Goal: Task Accomplishment & Management: Complete application form

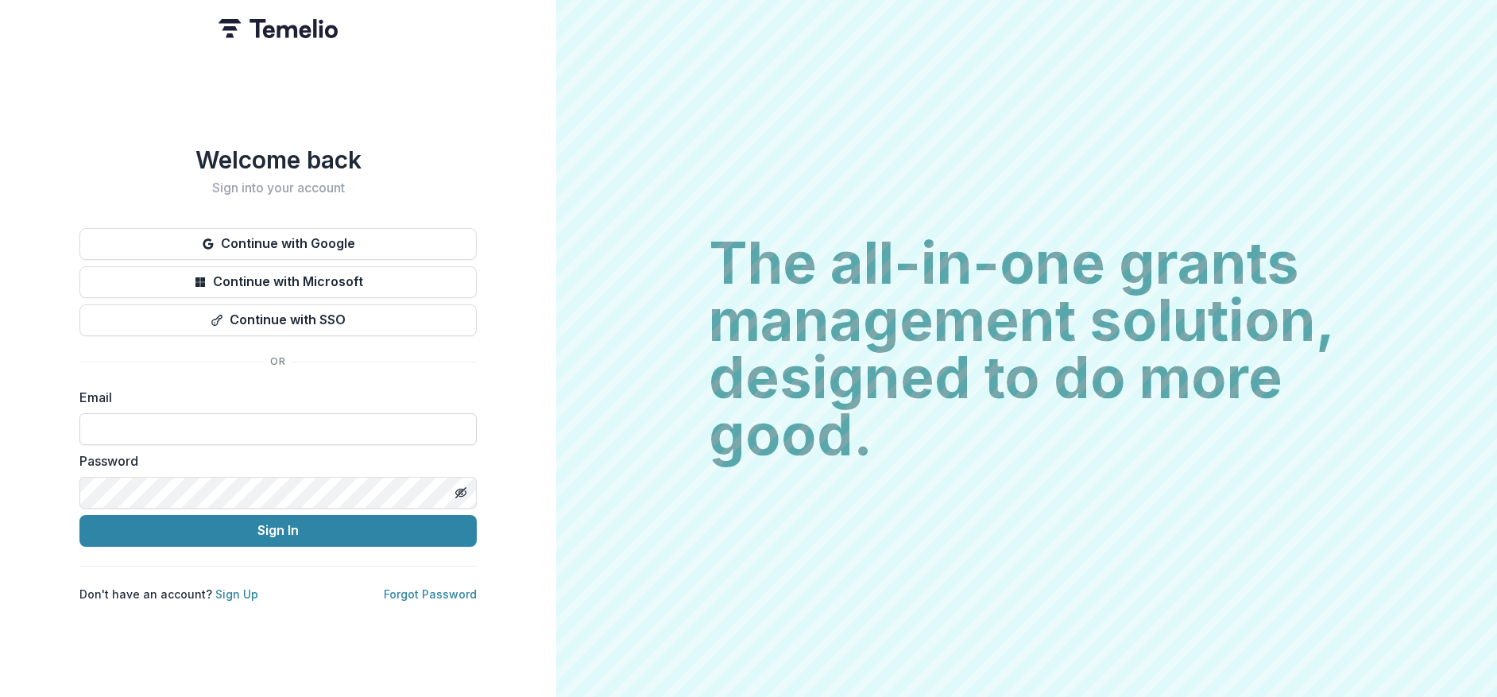
click at [281, 413] on input at bounding box center [277, 429] width 397 height 32
type input "**********"
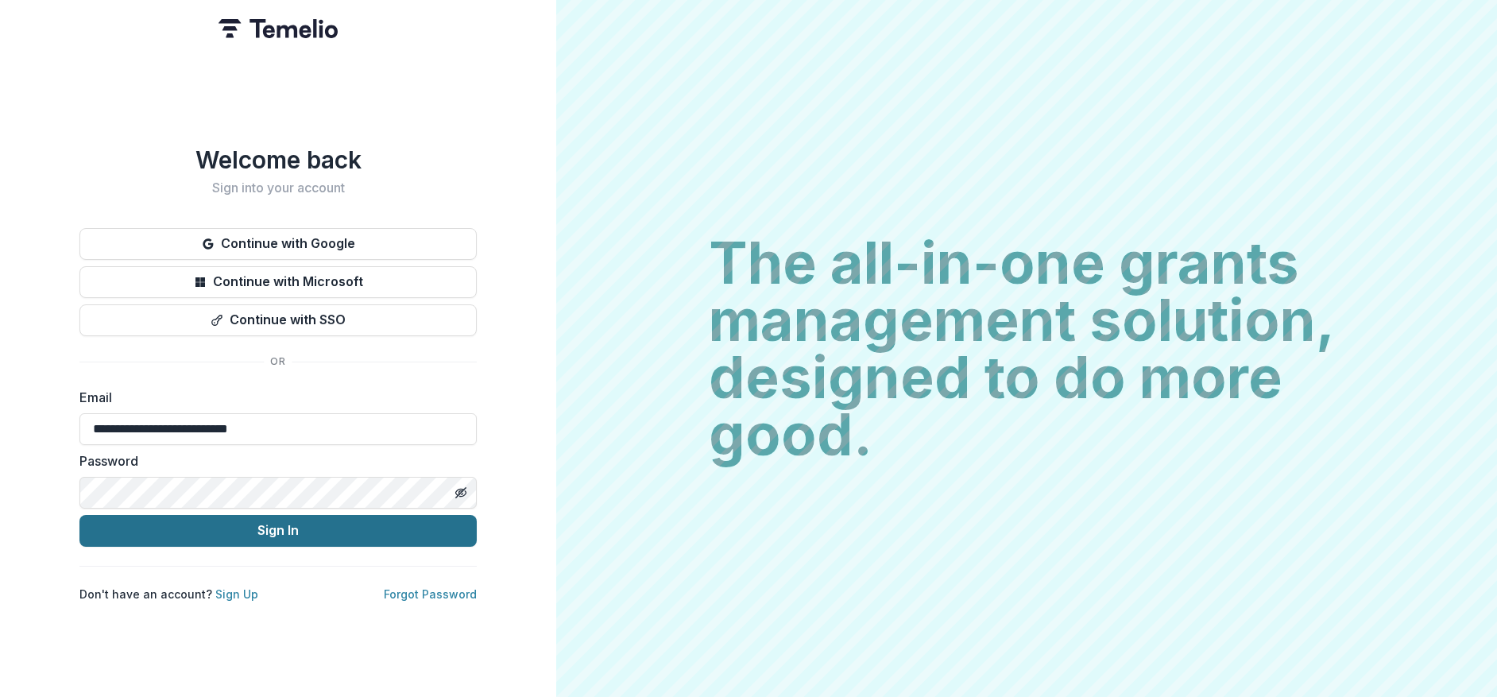
click at [230, 528] on button "Sign In" at bounding box center [277, 531] width 397 height 32
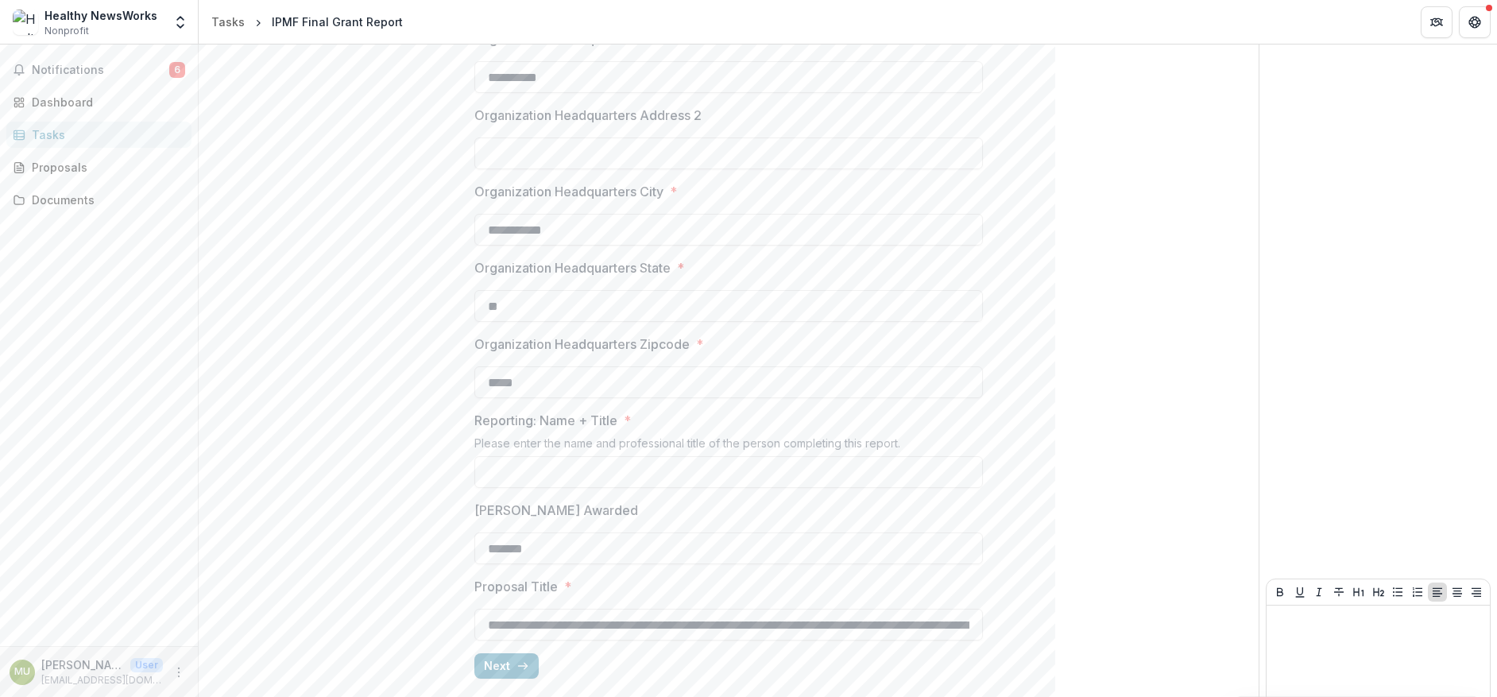
scroll to position [318, 0]
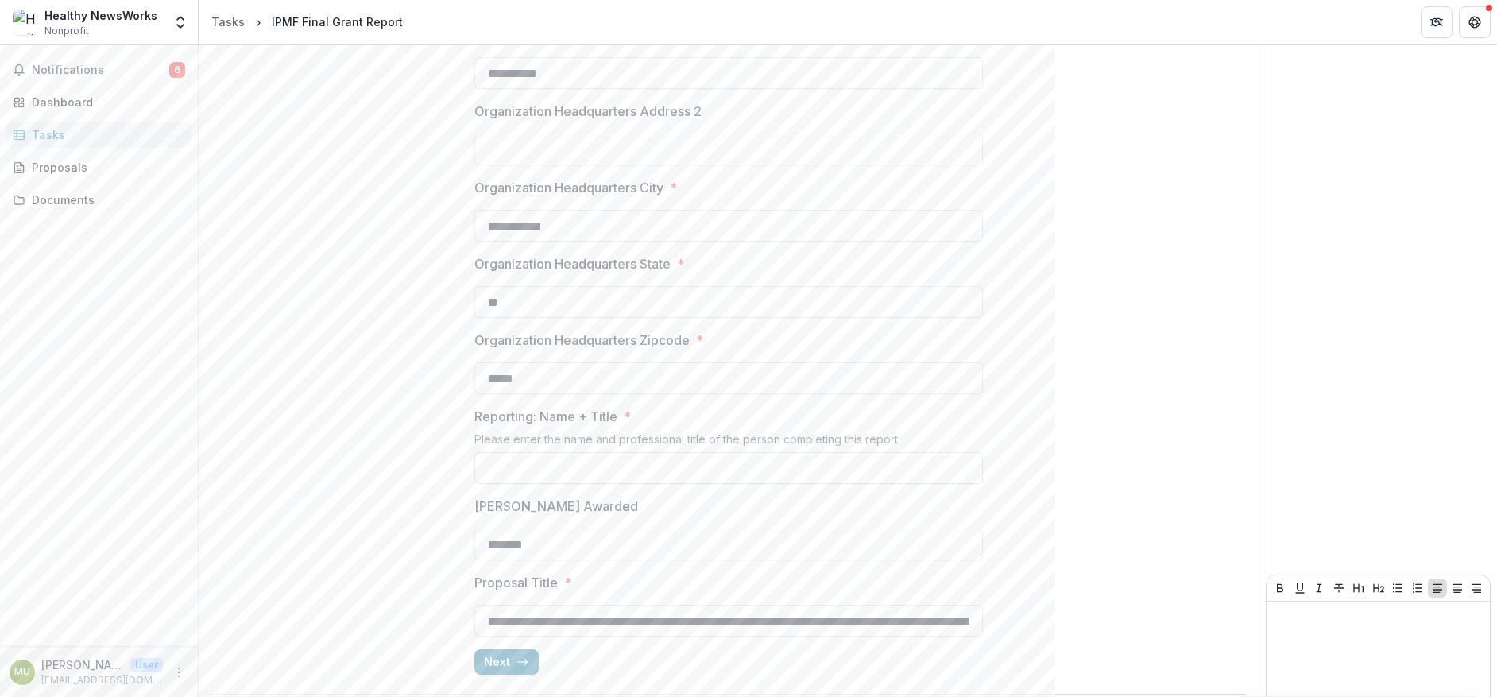
click at [541, 470] on input "Reporting: Name + Title *" at bounding box center [728, 468] width 509 height 32
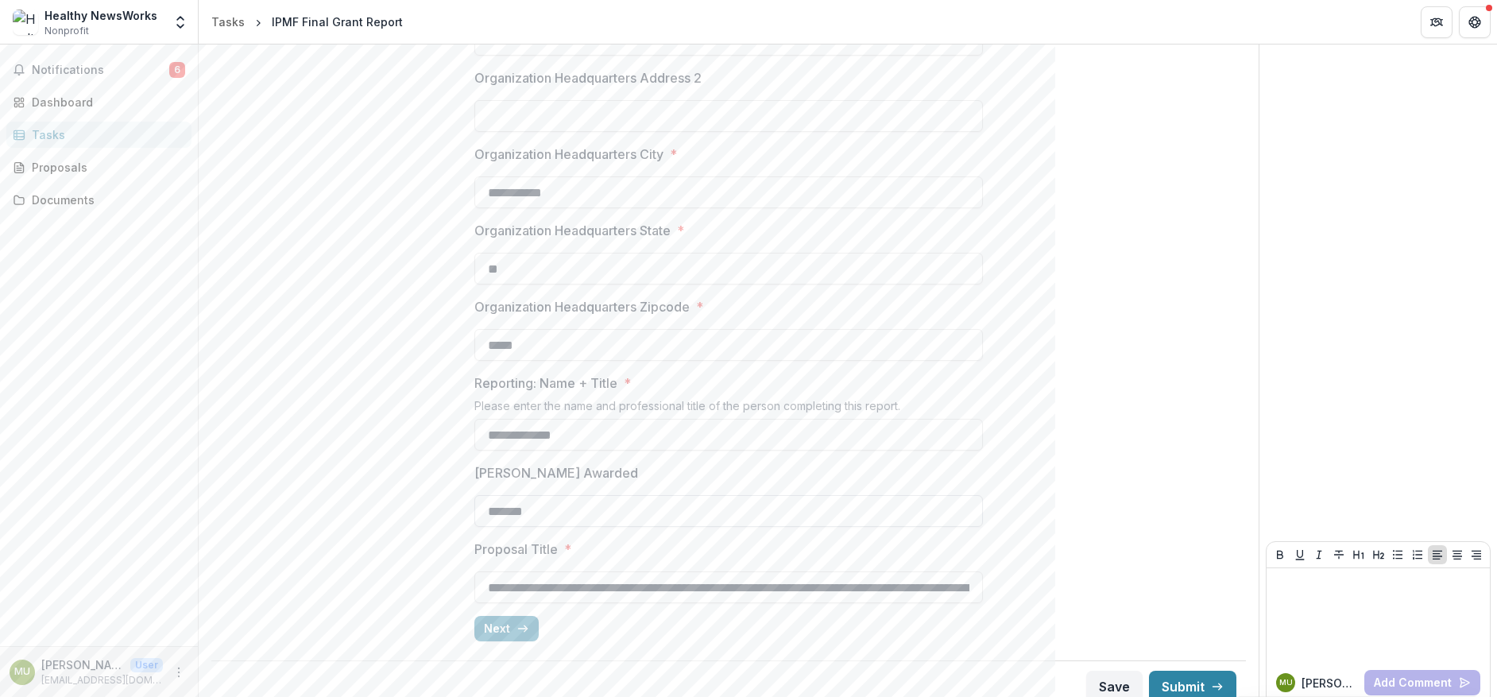
scroll to position [366, 0]
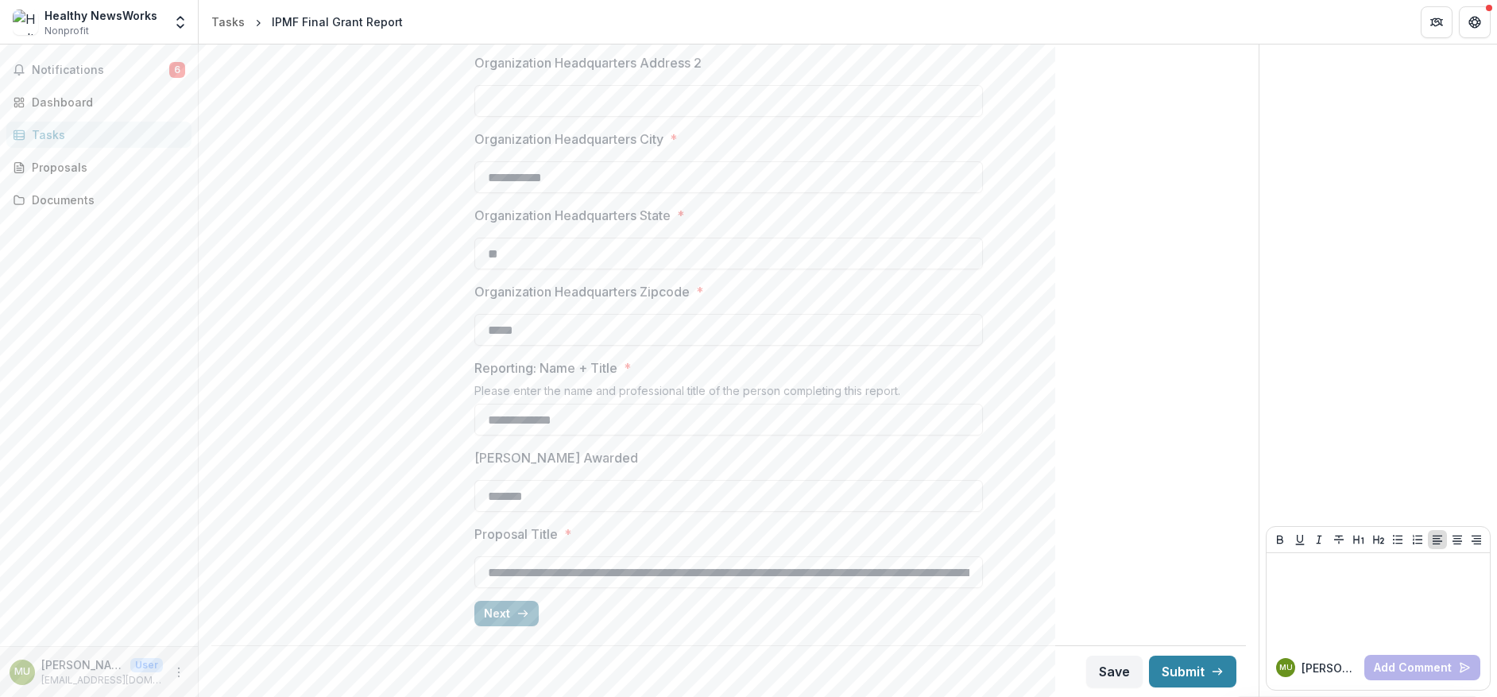
type input "**********"
click at [511, 609] on button "Next" at bounding box center [506, 613] width 64 height 25
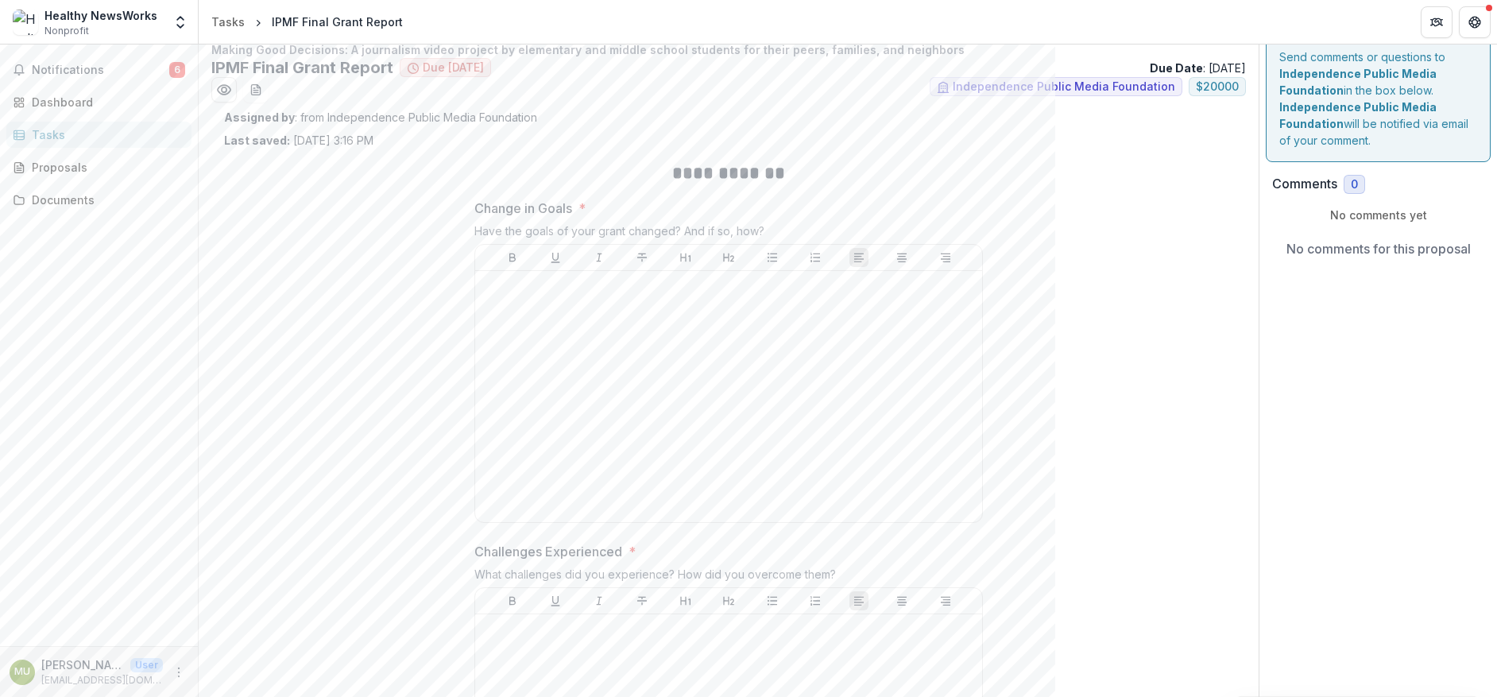
scroll to position [0, 0]
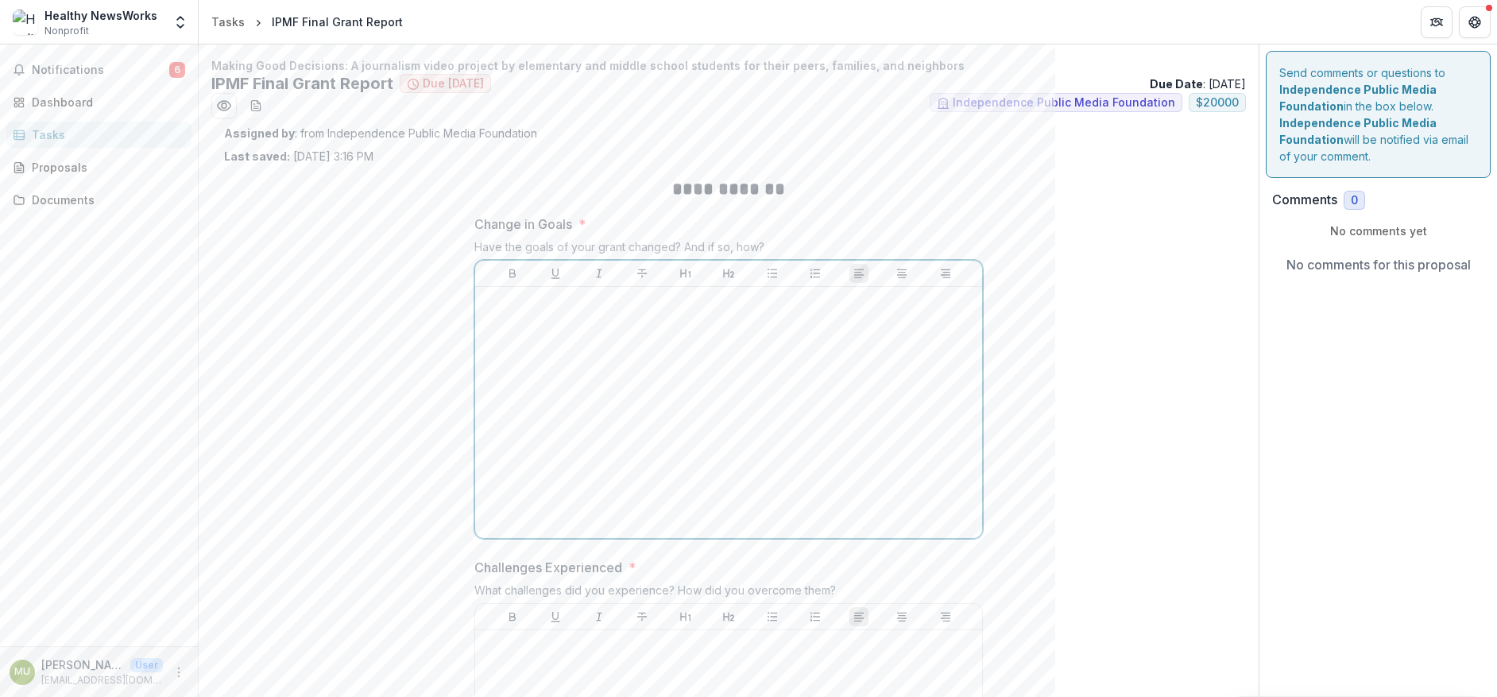
click at [592, 313] on div at bounding box center [729, 412] width 494 height 238
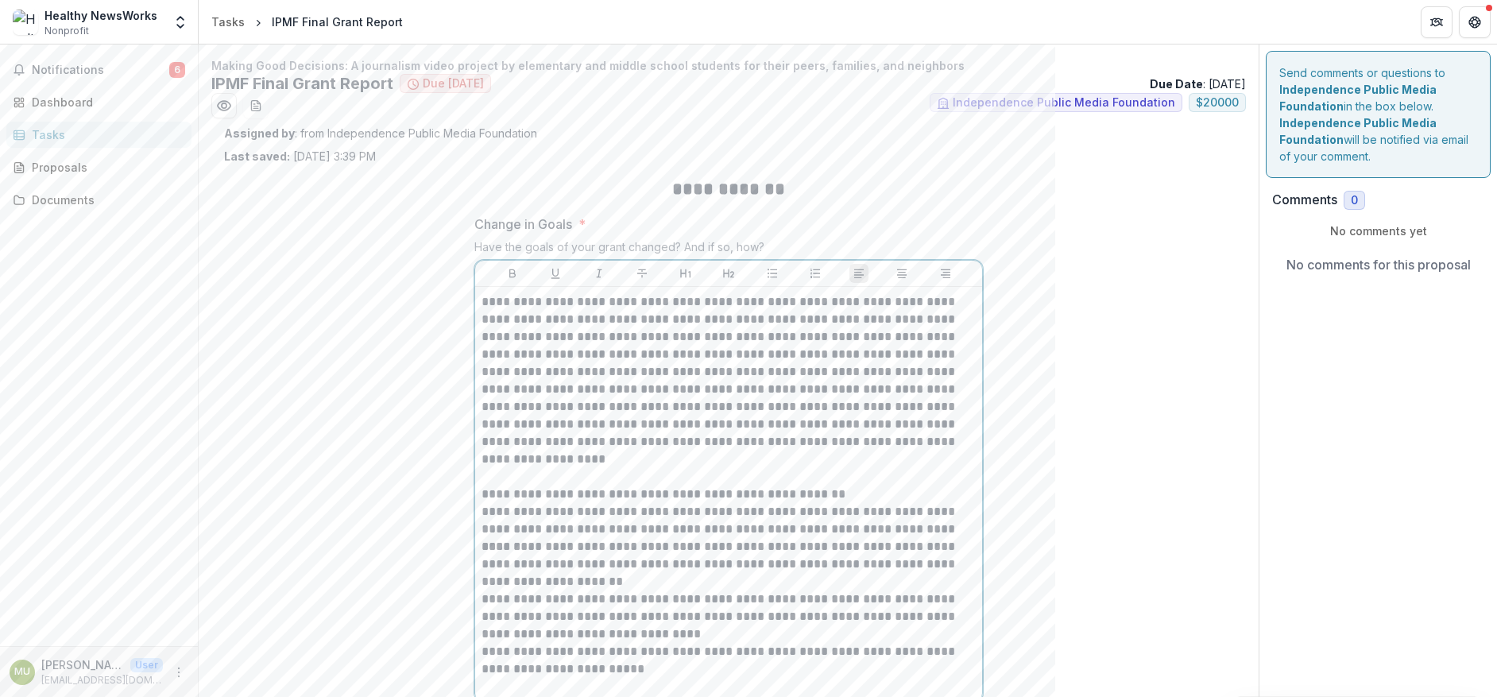
click at [559, 511] on p "**********" at bounding box center [729, 520] width 494 height 35
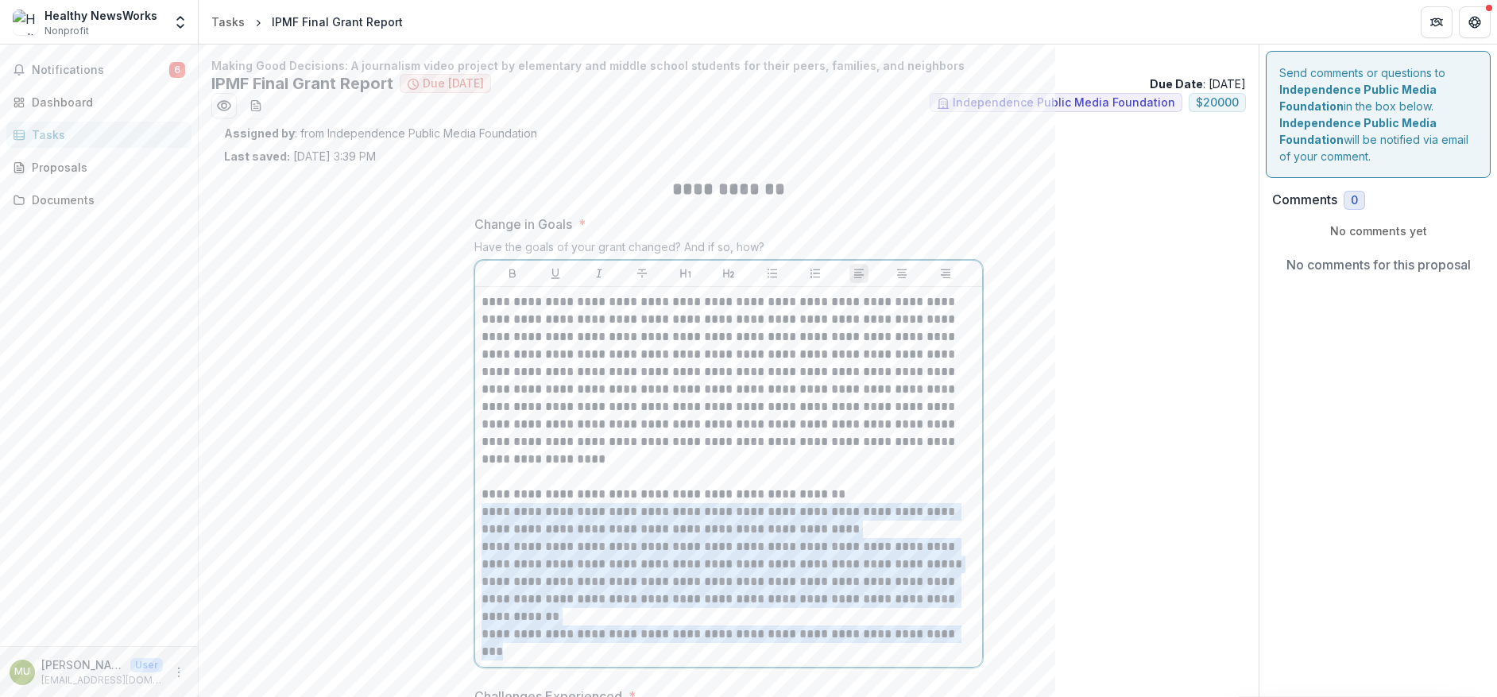
drag, startPoint x: 969, startPoint y: 635, endPoint x: 480, endPoint y: 513, distance: 504.5
click at [482, 513] on div "**********" at bounding box center [729, 476] width 494 height 367
click at [767, 273] on icon "Bullet List" at bounding box center [772, 273] width 13 height 13
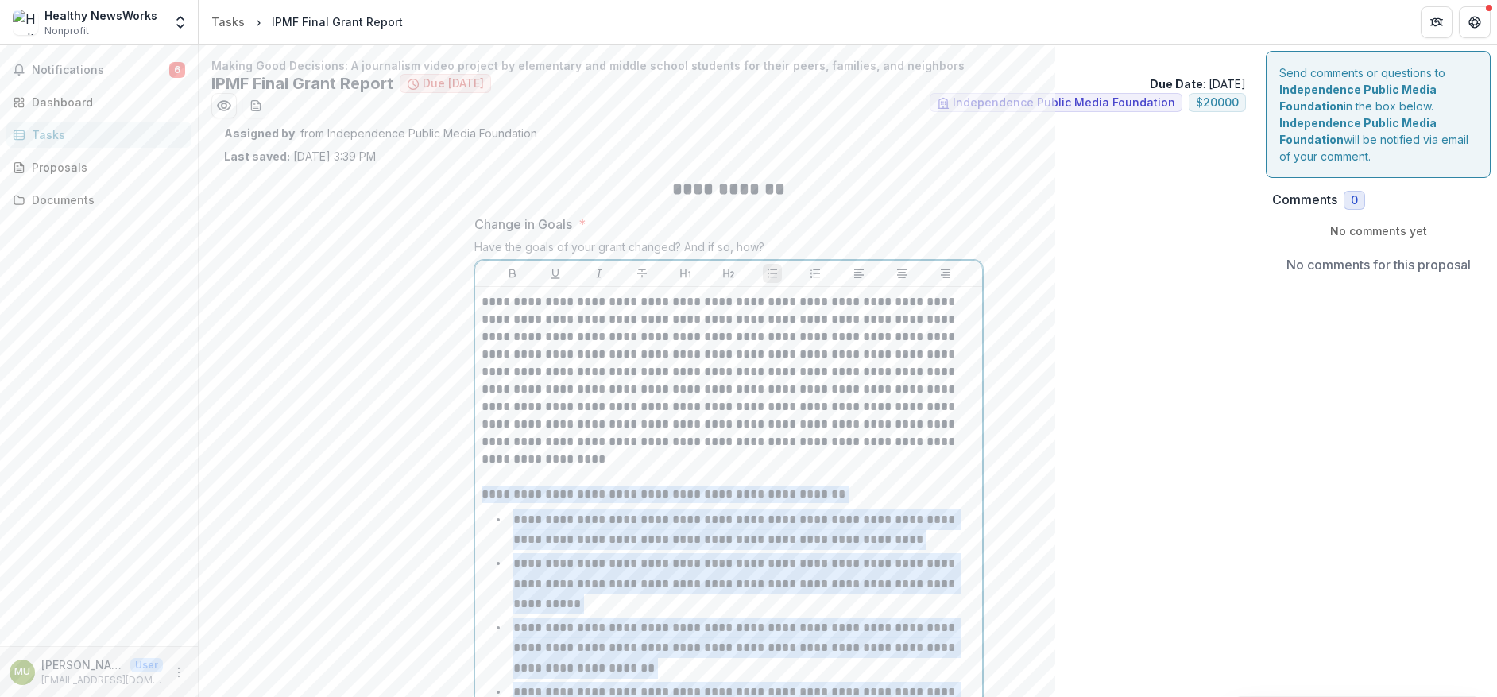
click at [597, 536] on p "**********" at bounding box center [735, 529] width 445 height 33
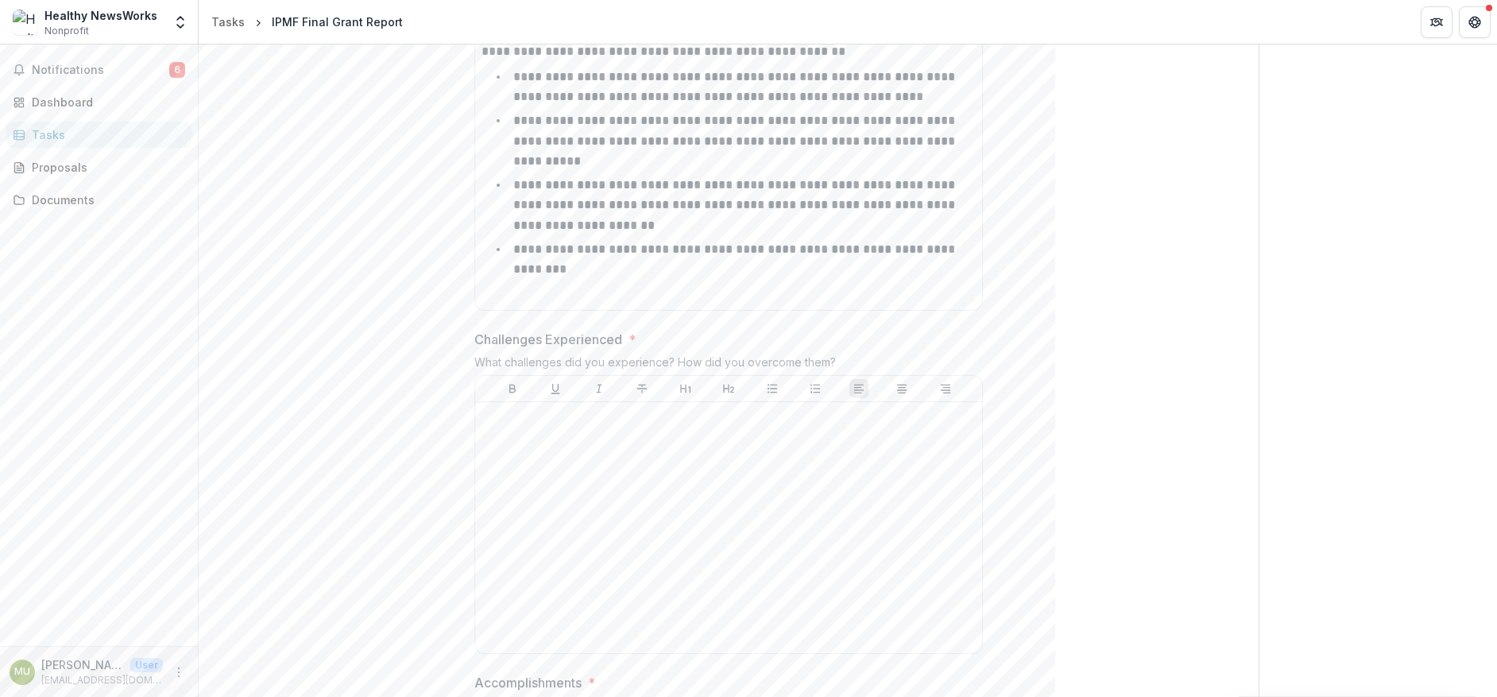
scroll to position [477, 0]
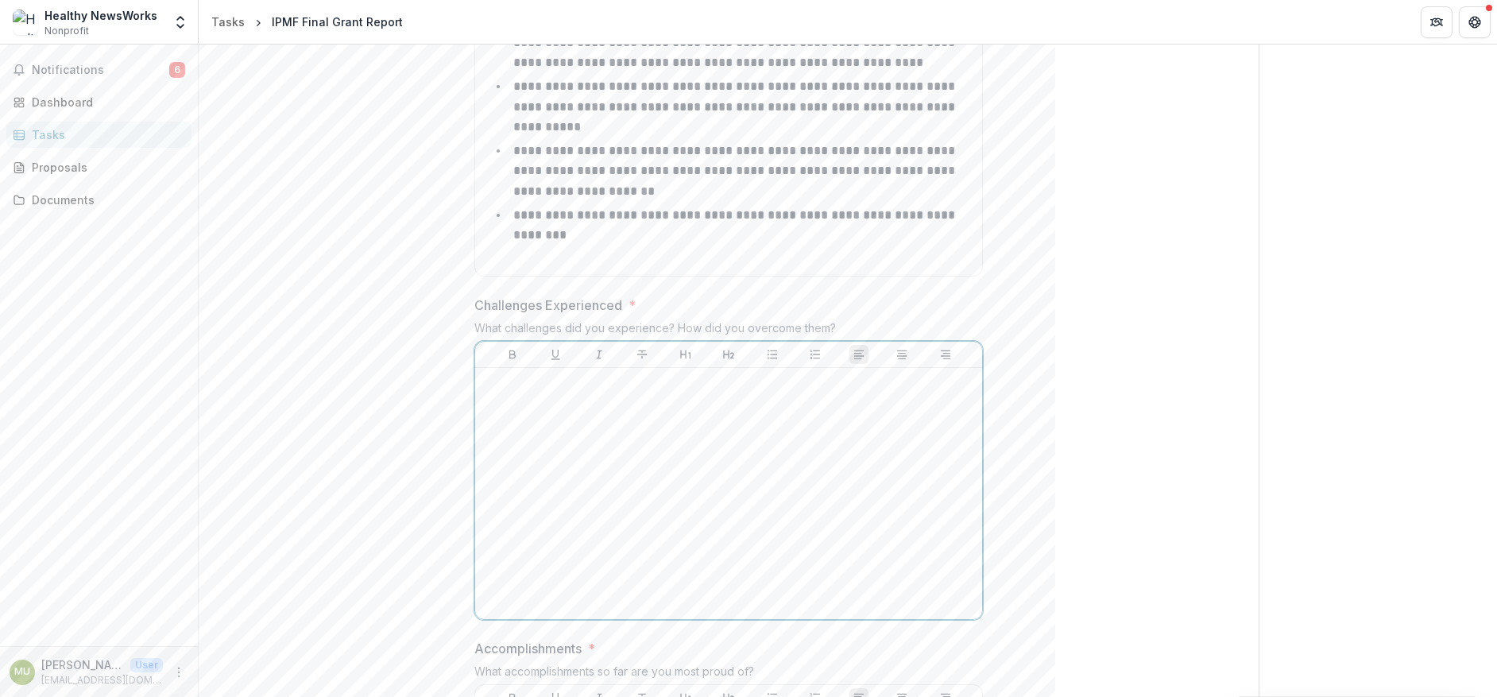
click at [500, 374] on p at bounding box center [729, 382] width 494 height 17
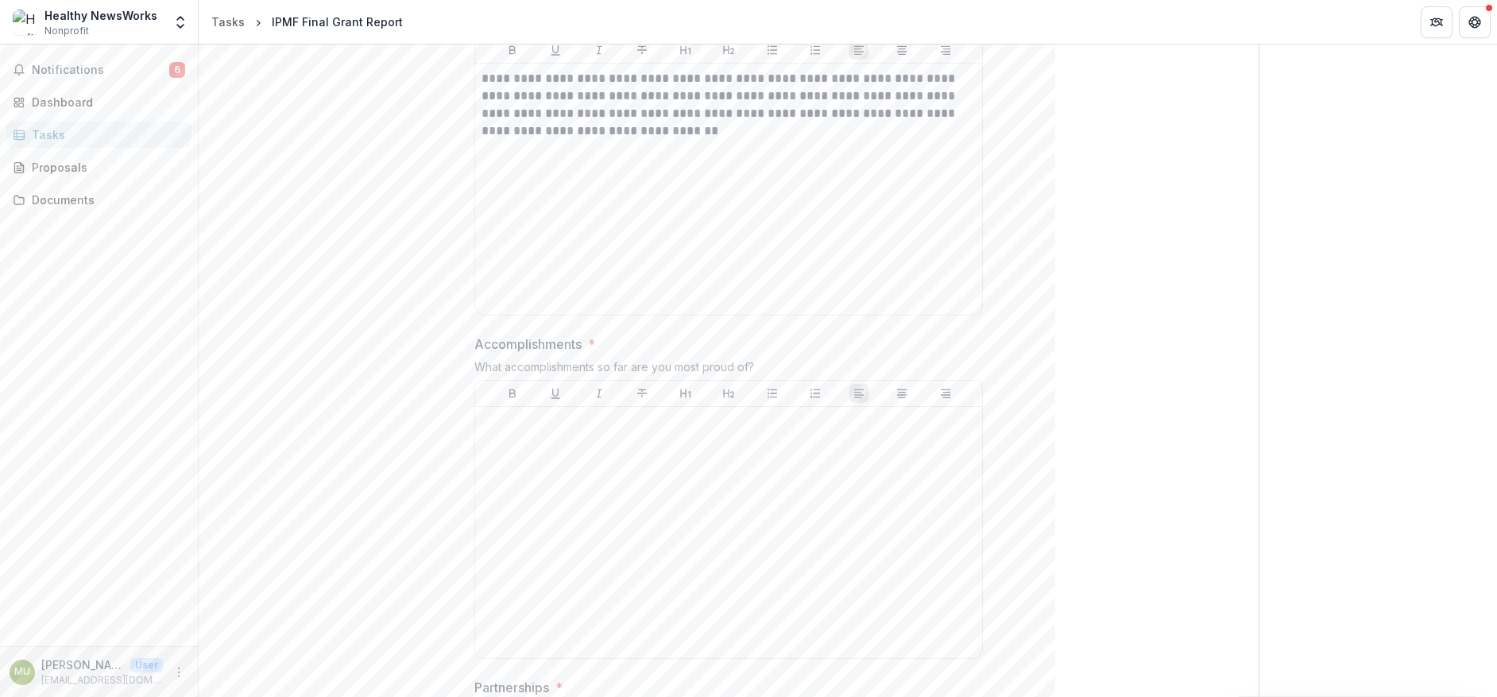
scroll to position [795, 0]
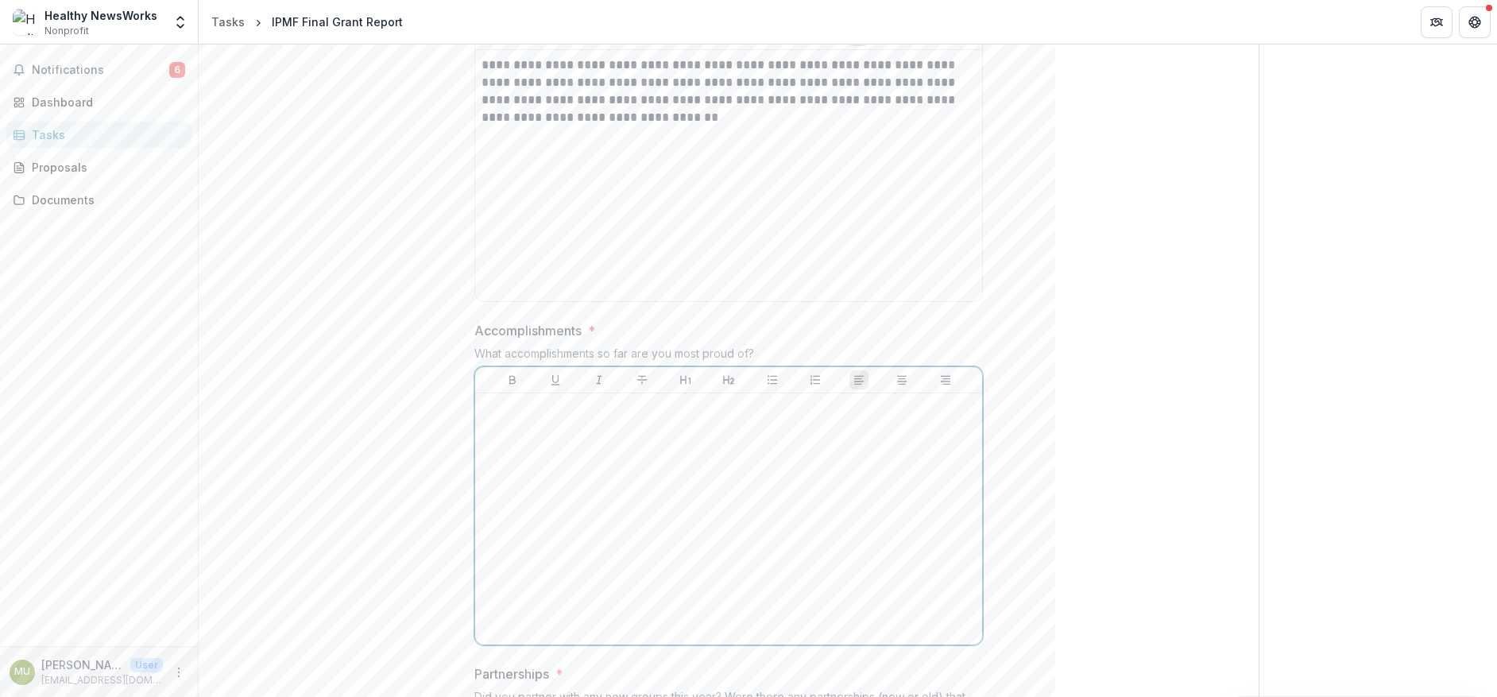
click at [540, 405] on div at bounding box center [729, 519] width 494 height 238
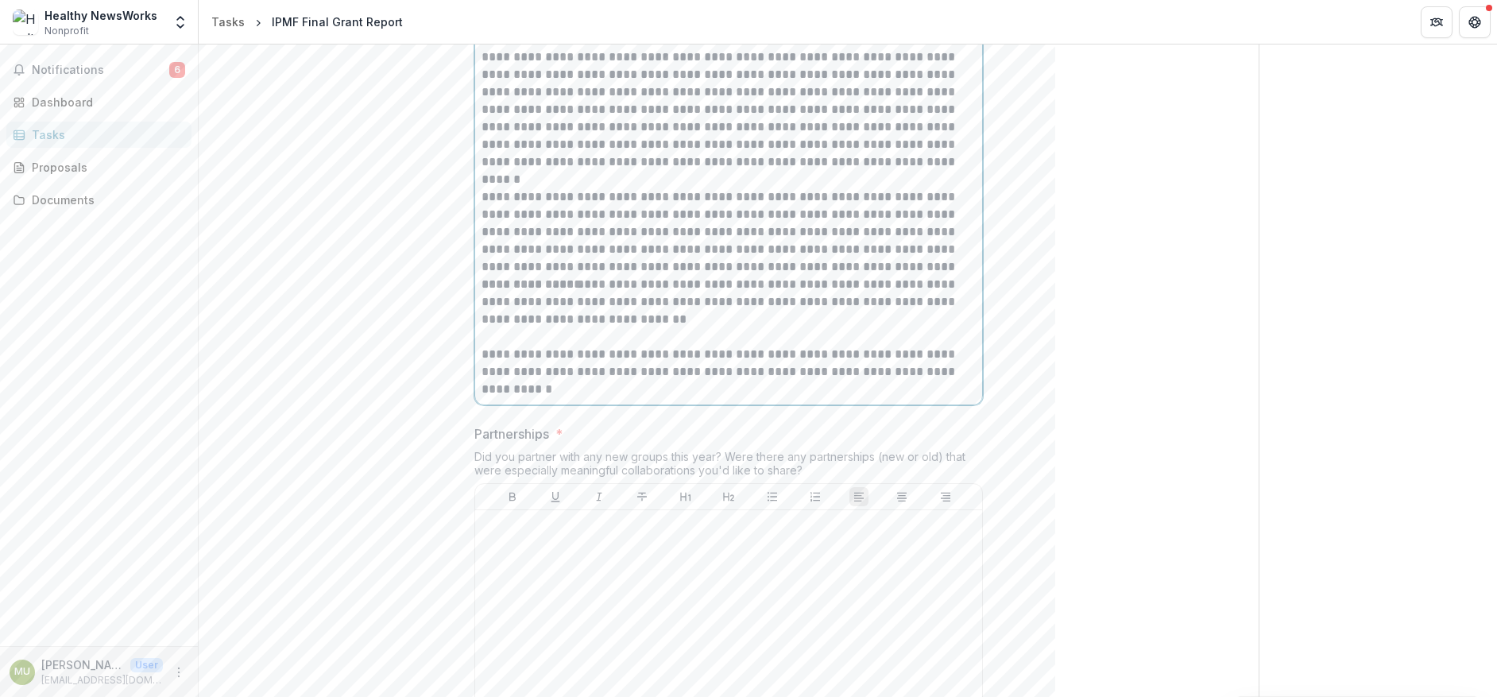
scroll to position [1200, 0]
click at [528, 536] on div at bounding box center [729, 634] width 494 height 238
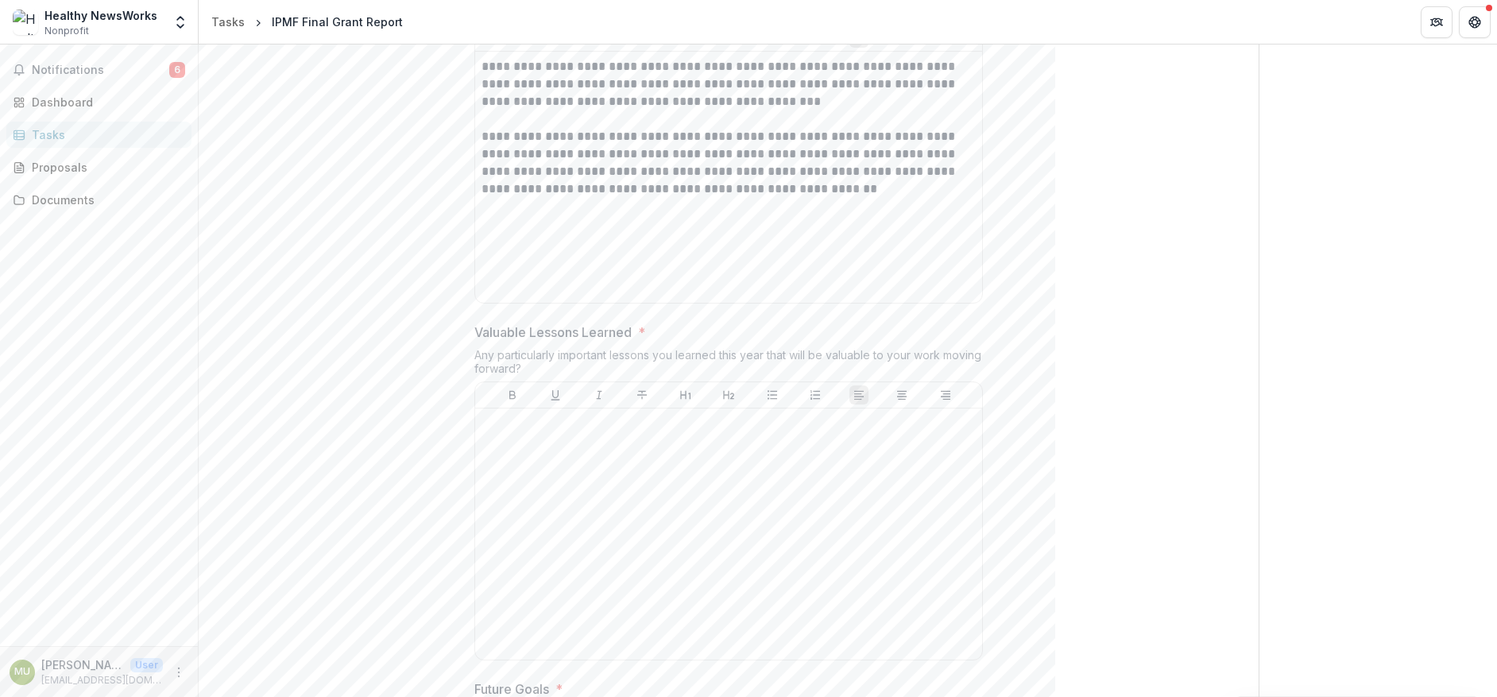
scroll to position [1597, 0]
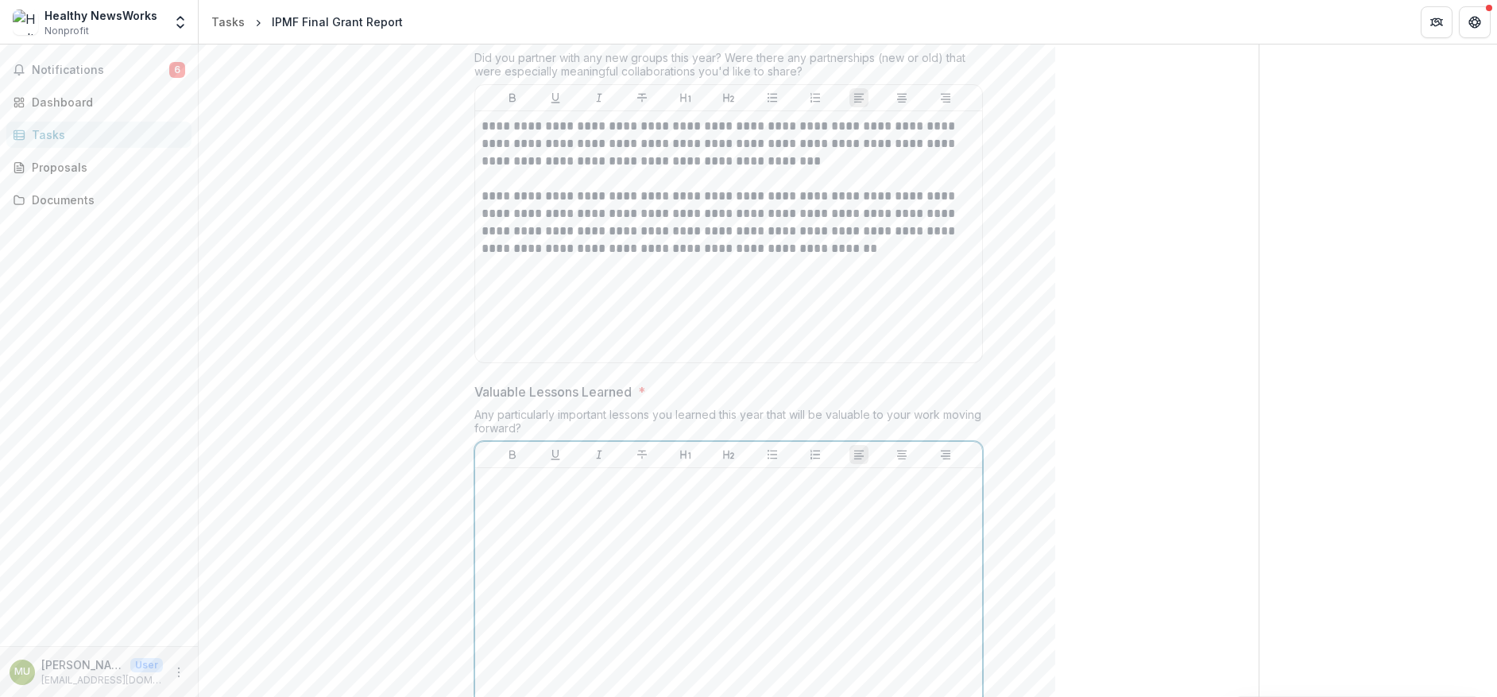
click at [555, 480] on div at bounding box center [729, 593] width 494 height 238
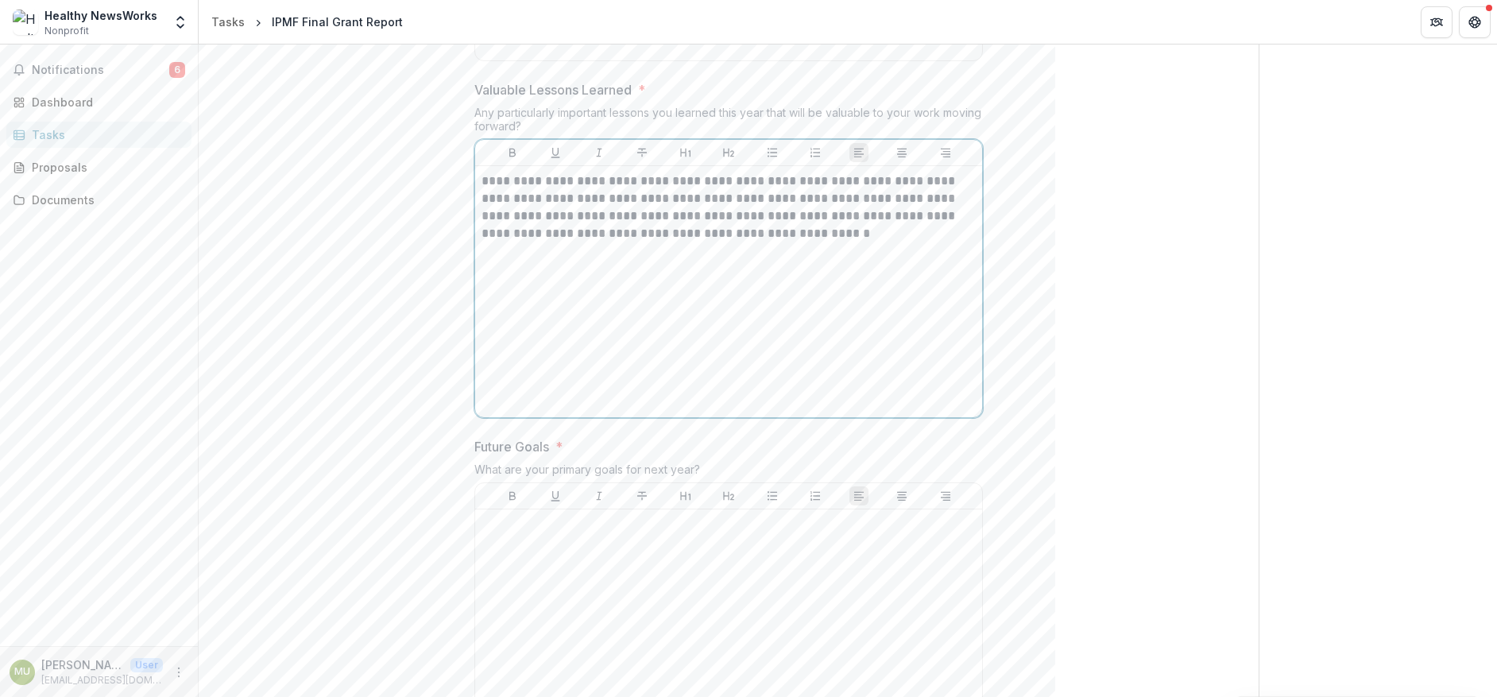
scroll to position [2074, 0]
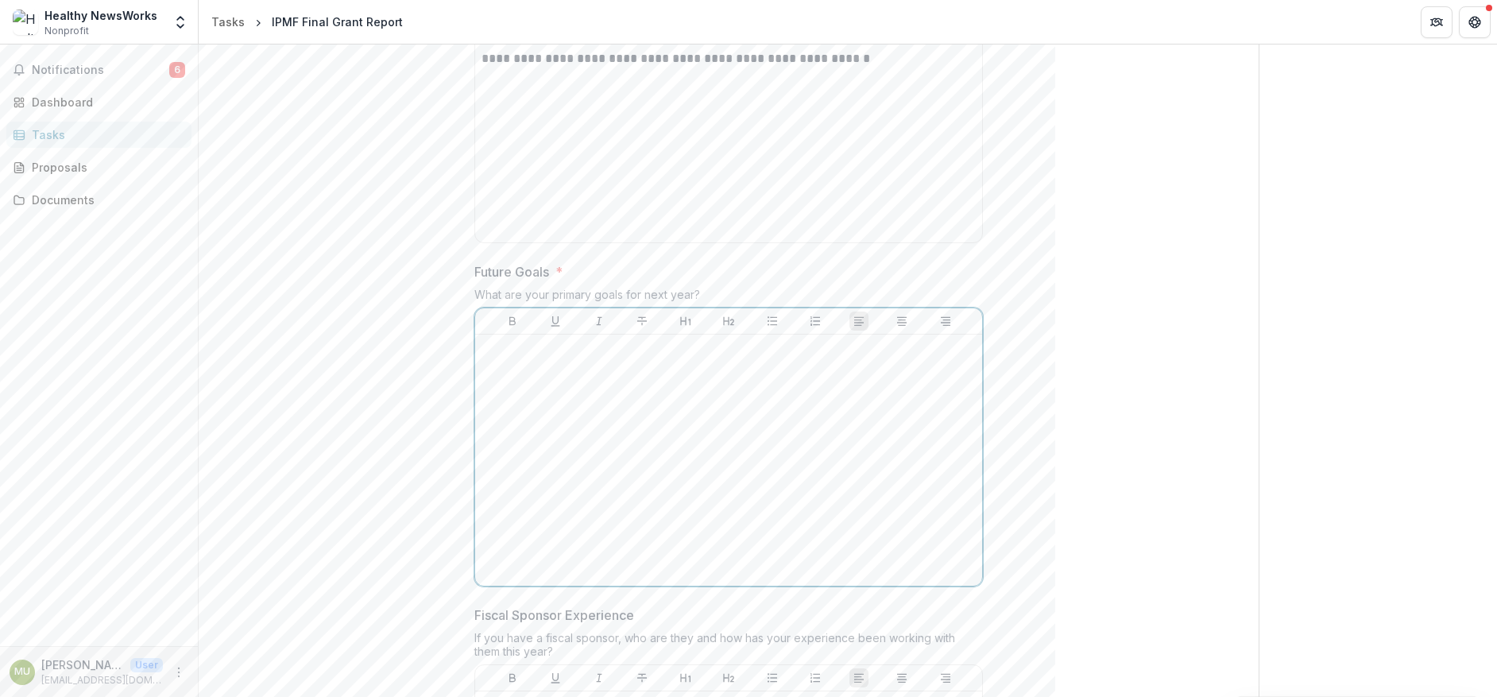
click at [567, 358] on div at bounding box center [729, 460] width 494 height 238
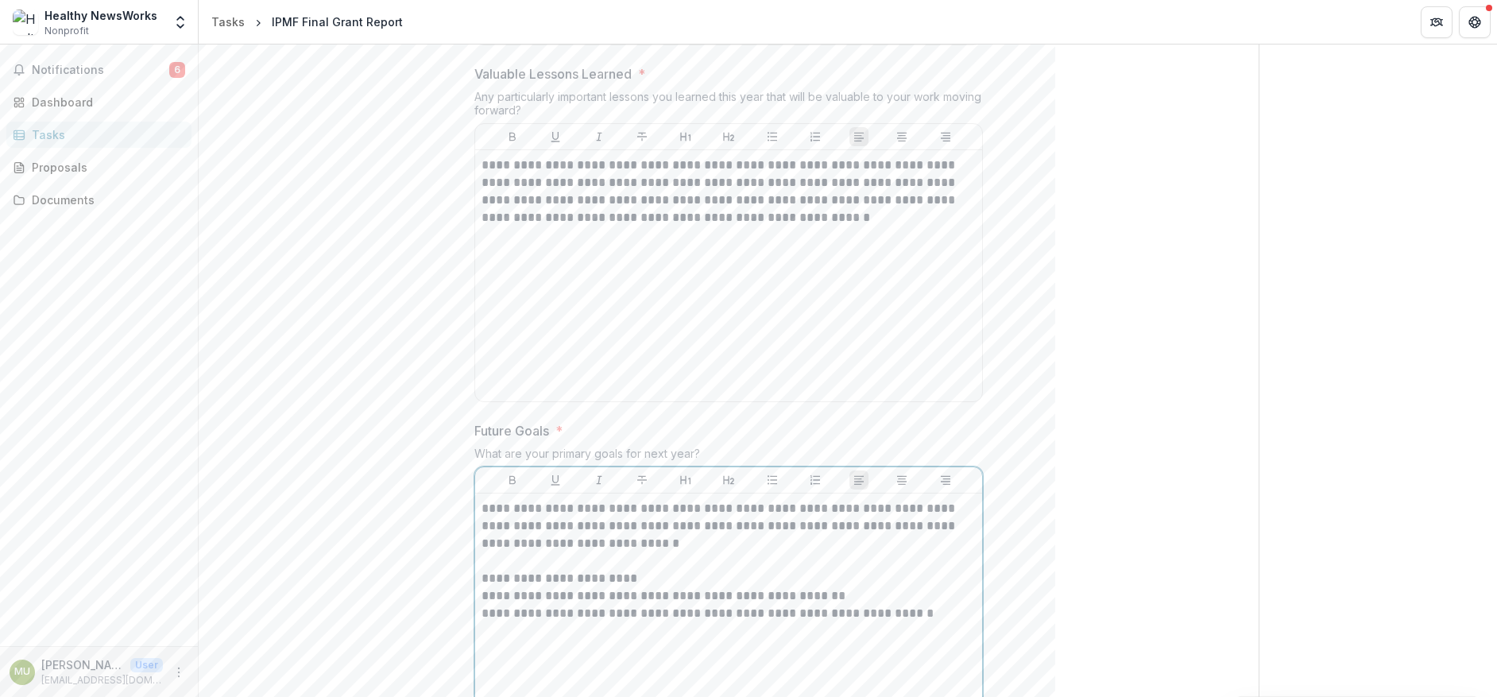
click at [513, 587] on p "**********" at bounding box center [729, 595] width 494 height 17
drag, startPoint x: 851, startPoint y: 588, endPoint x: 570, endPoint y: 536, distance: 286.1
click at [482, 575] on div "**********" at bounding box center [729, 619] width 494 height 238
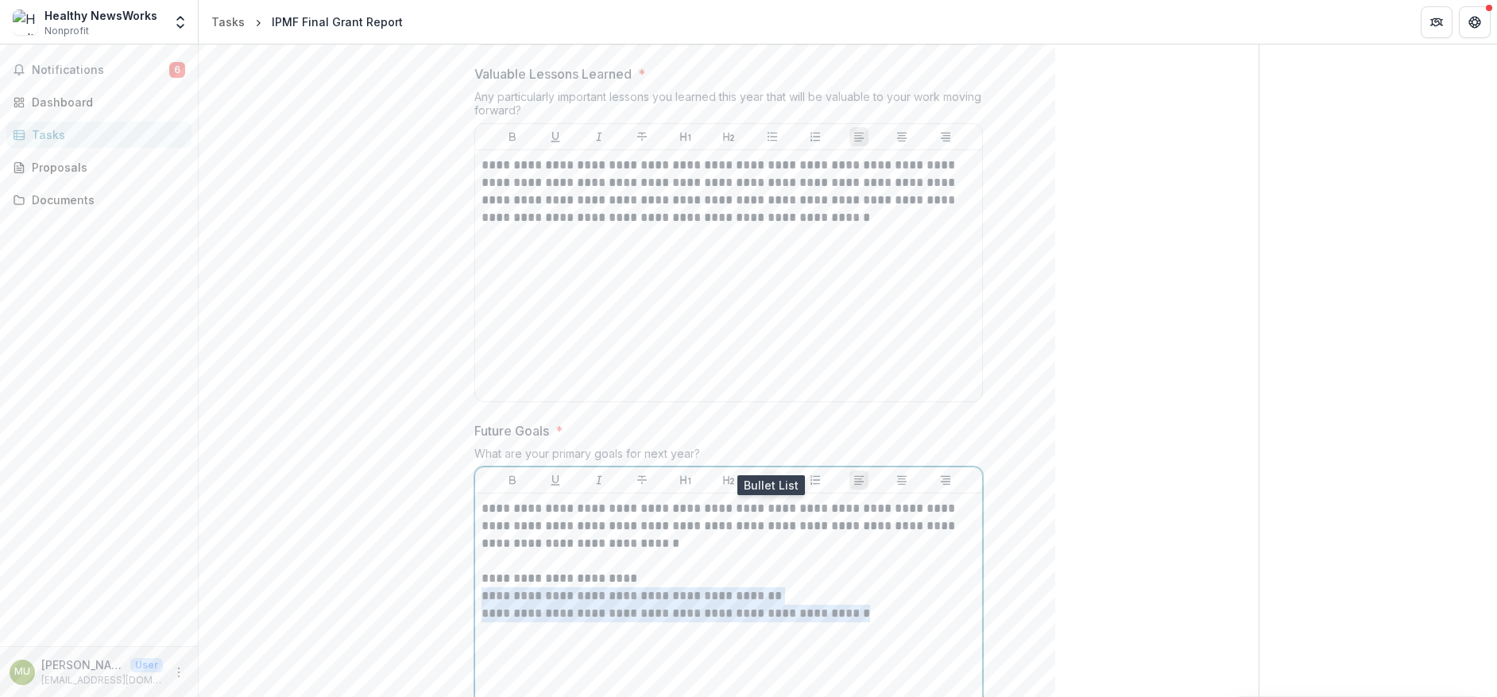
click at [766, 474] on icon "Bullet List" at bounding box center [772, 480] width 13 height 13
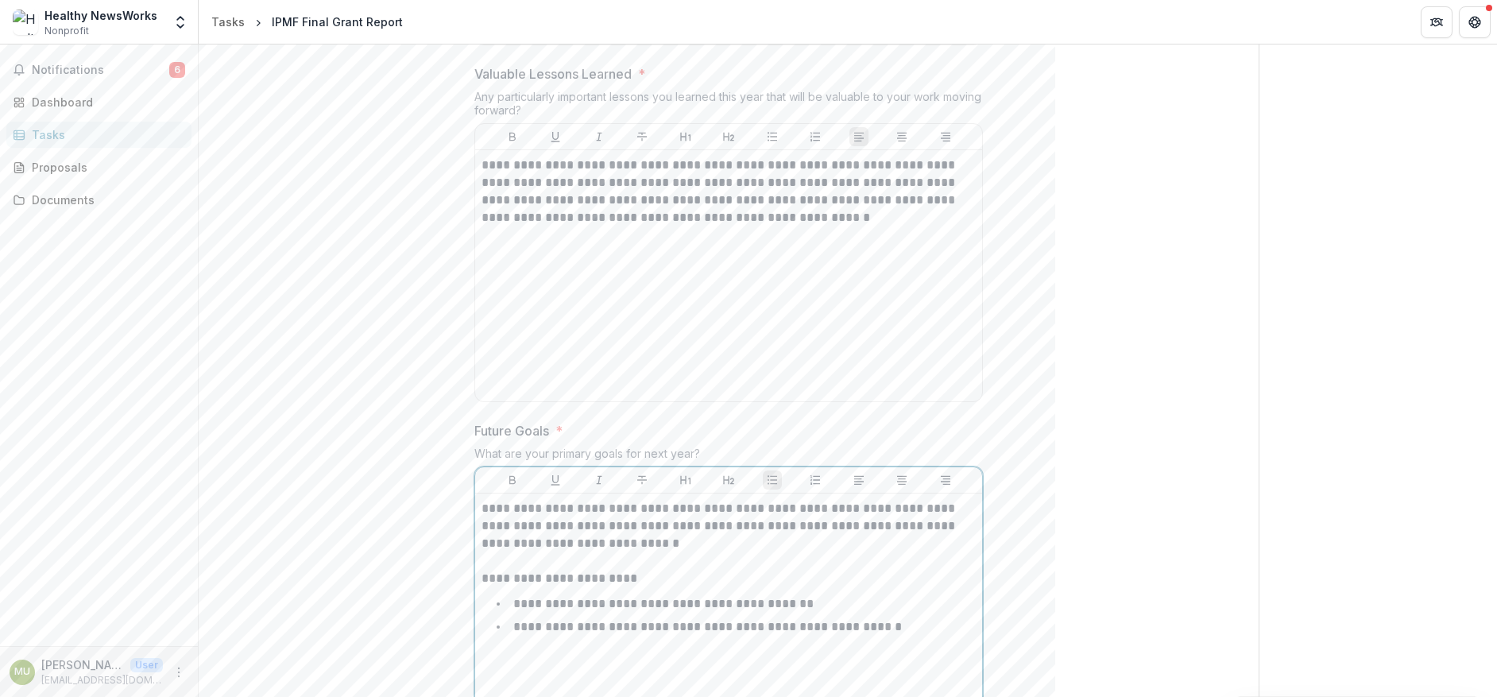
click at [622, 552] on p at bounding box center [729, 560] width 494 height 17
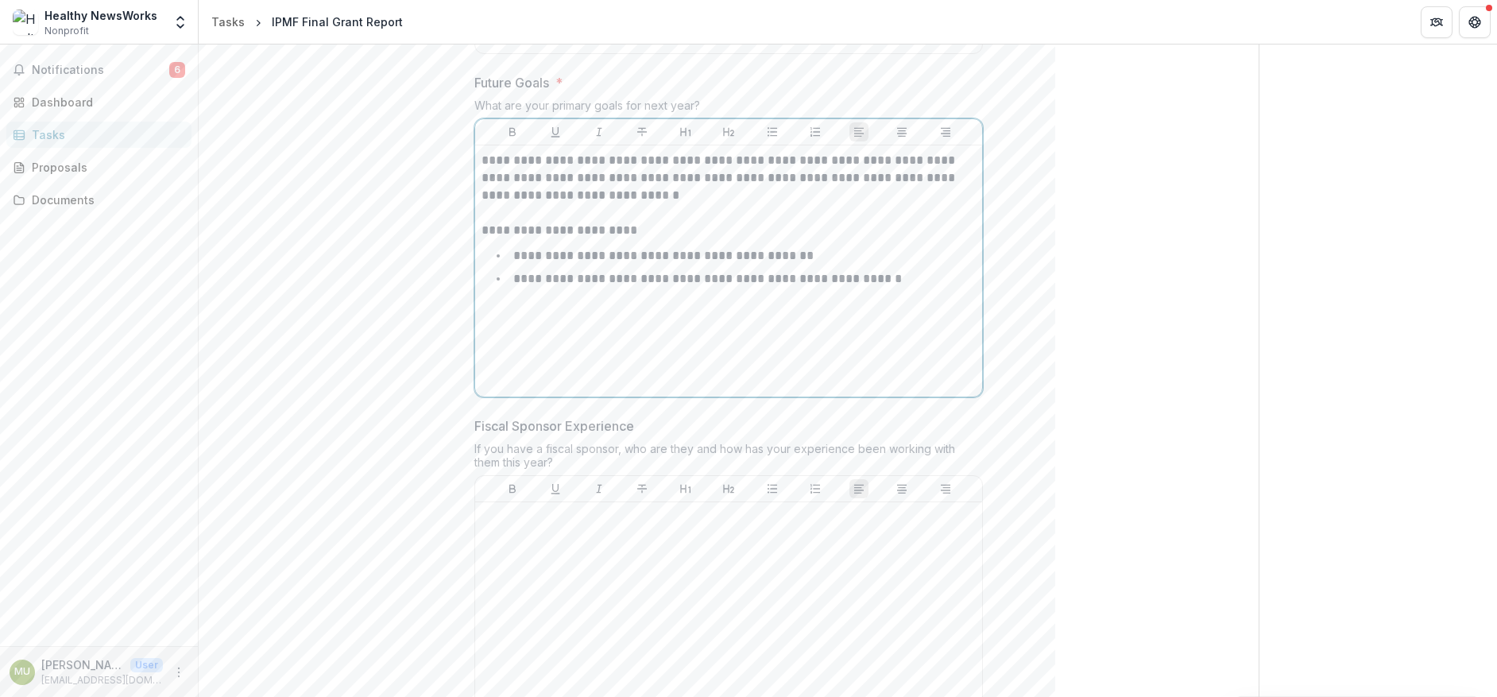
scroll to position [2471, 0]
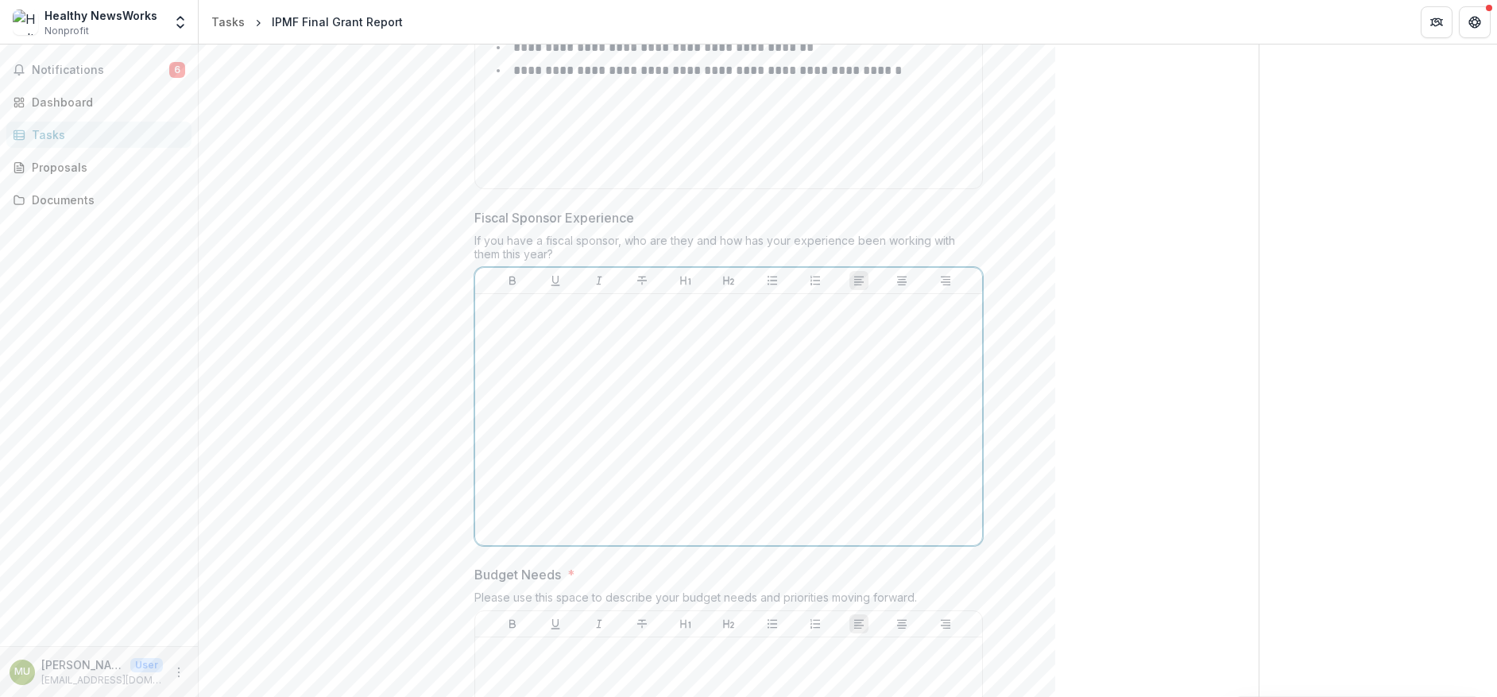
click at [617, 335] on div at bounding box center [729, 419] width 494 height 238
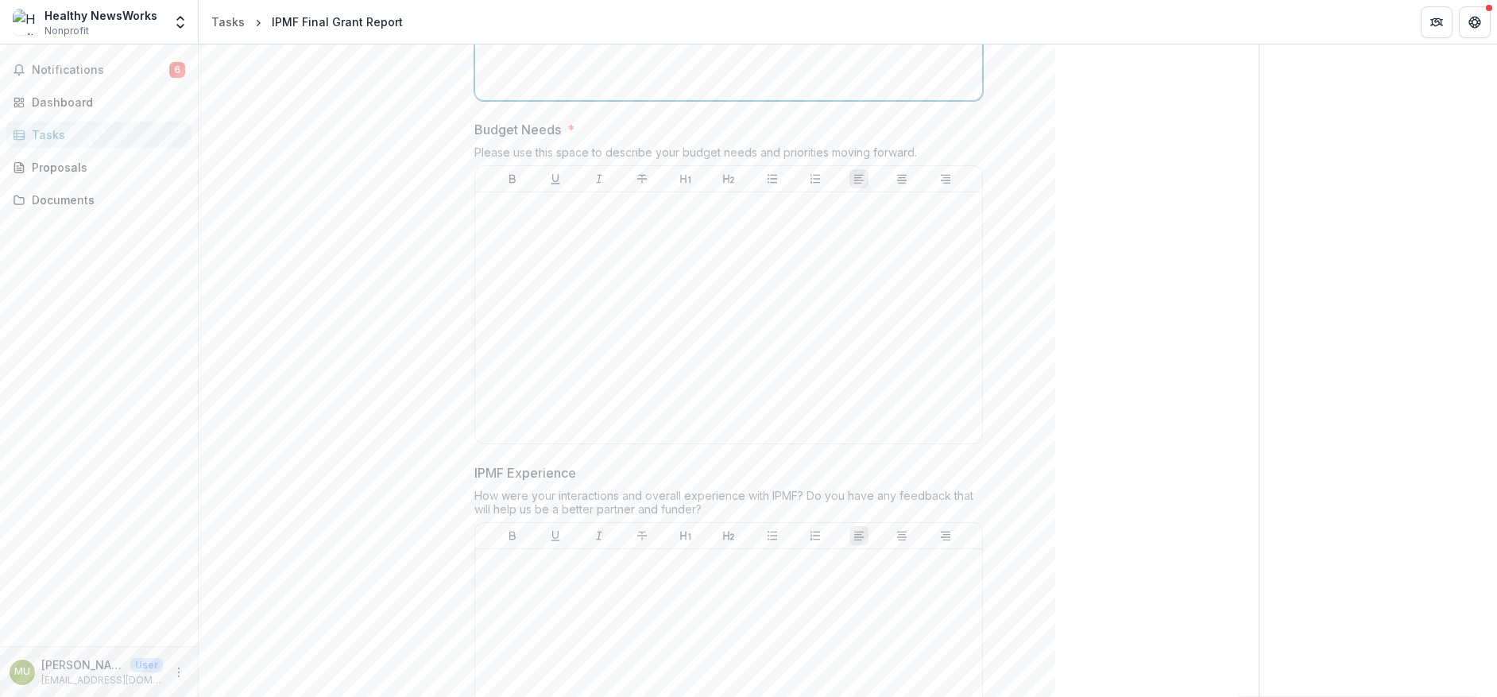
scroll to position [2948, 0]
click at [698, 170] on div at bounding box center [729, 286] width 494 height 238
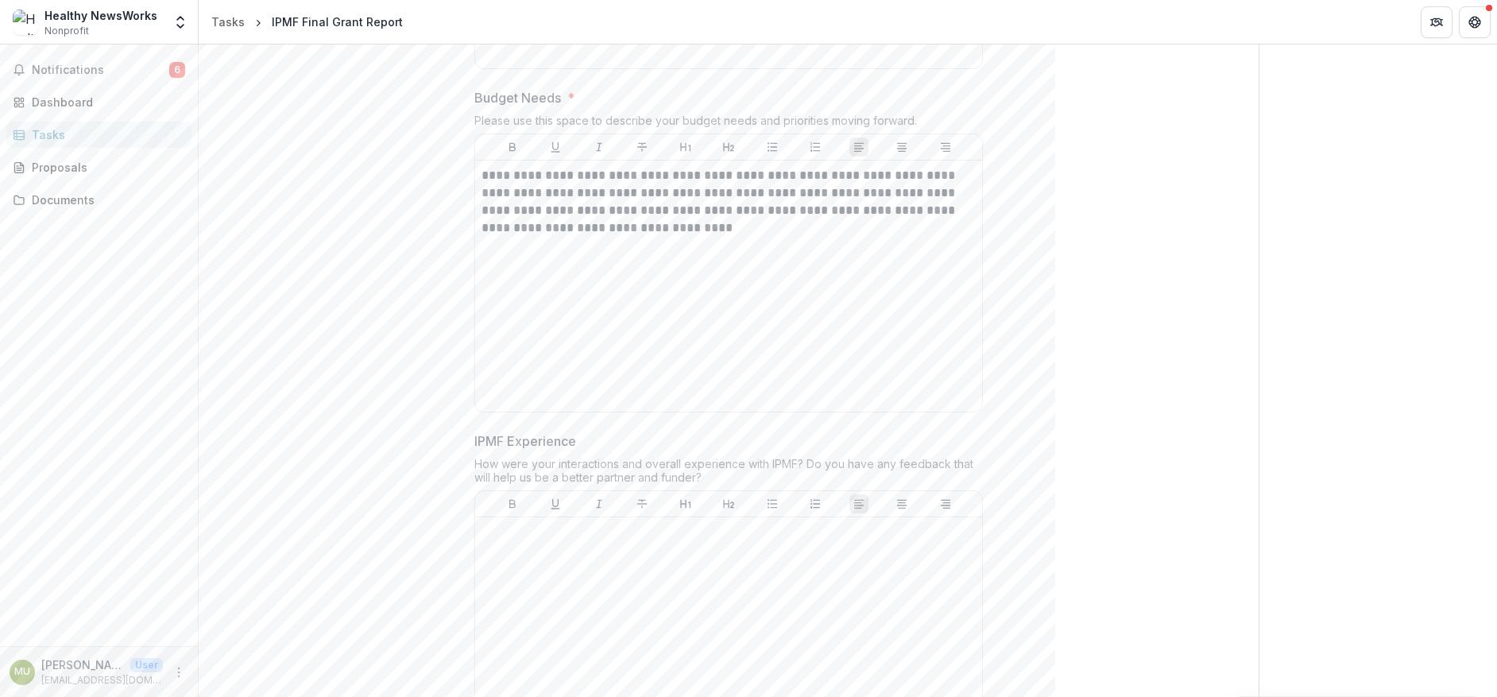
drag, startPoint x: 1143, startPoint y: 381, endPoint x: 998, endPoint y: 415, distance: 149.4
click at [501, 524] on div at bounding box center [729, 643] width 494 height 238
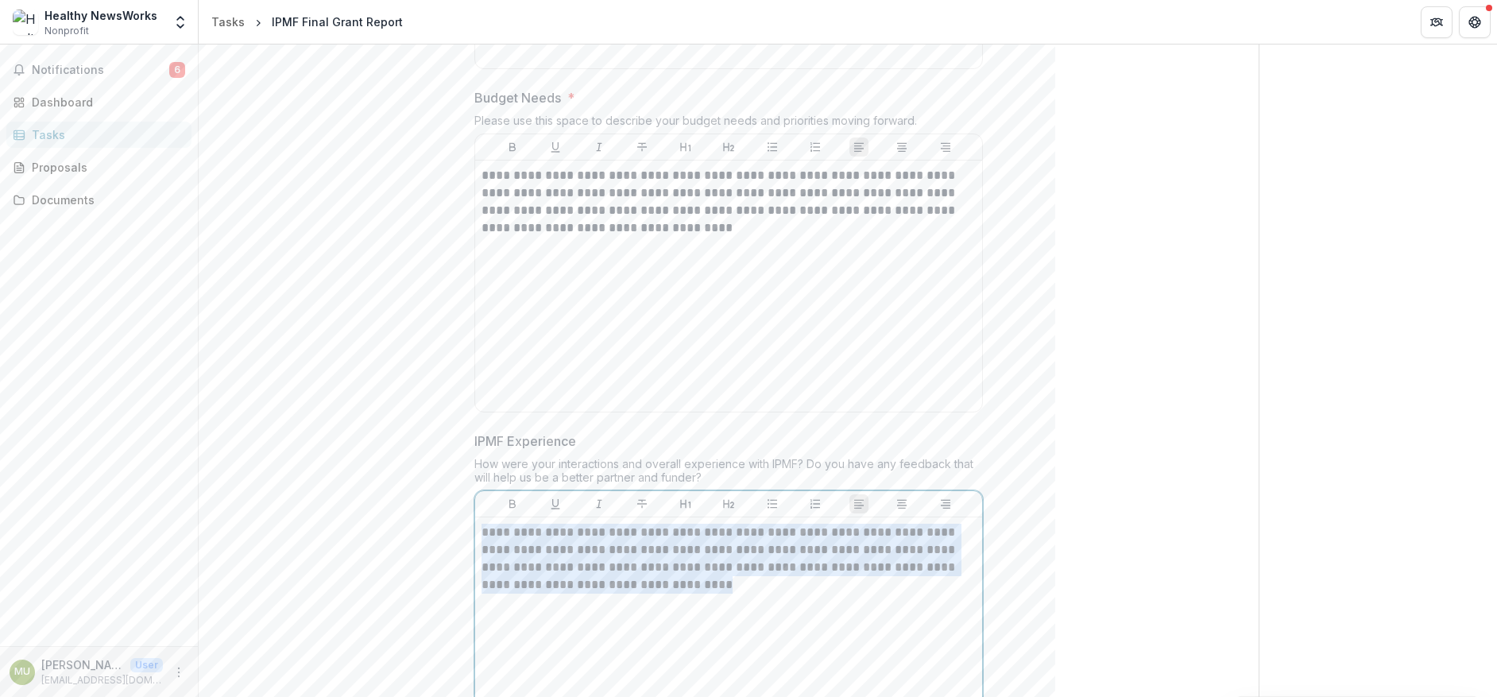
drag, startPoint x: 746, startPoint y: 567, endPoint x: 470, endPoint y: 491, distance: 286.6
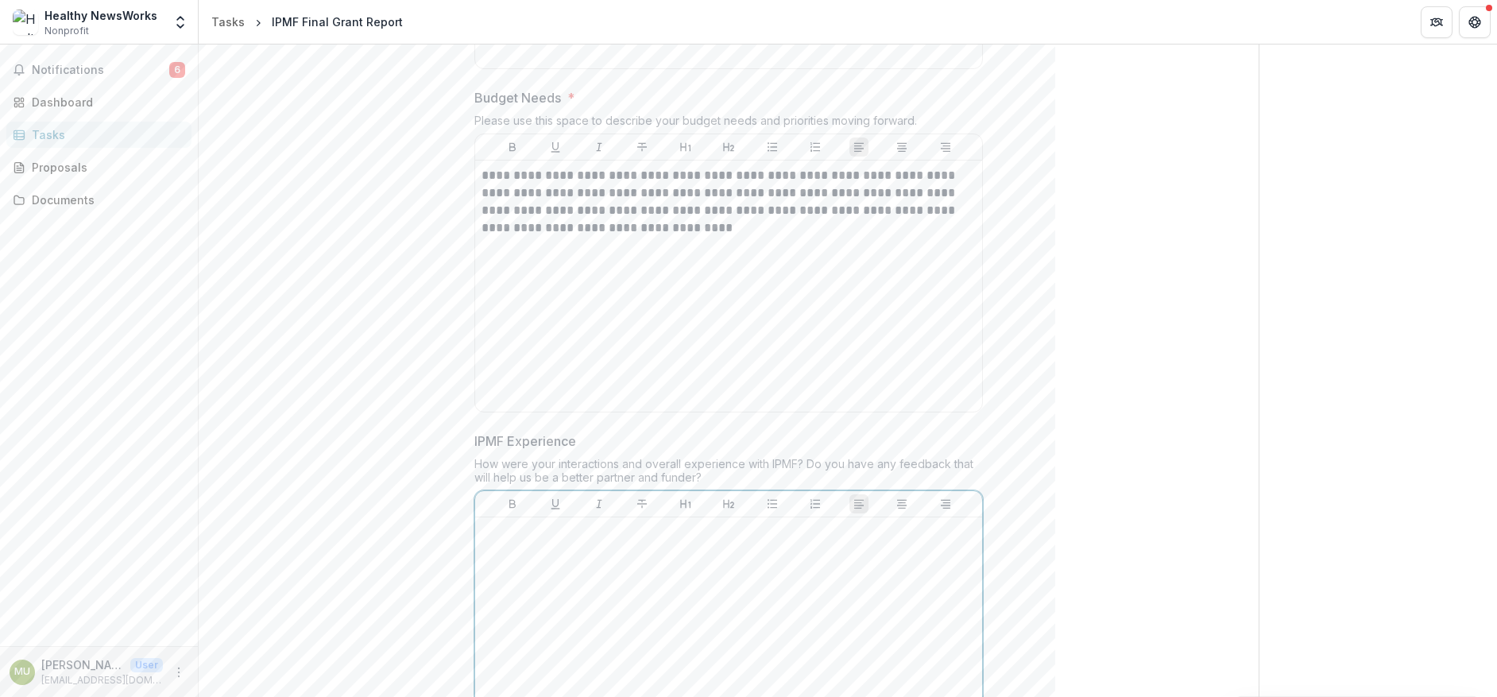
click at [578, 524] on div at bounding box center [729, 643] width 494 height 238
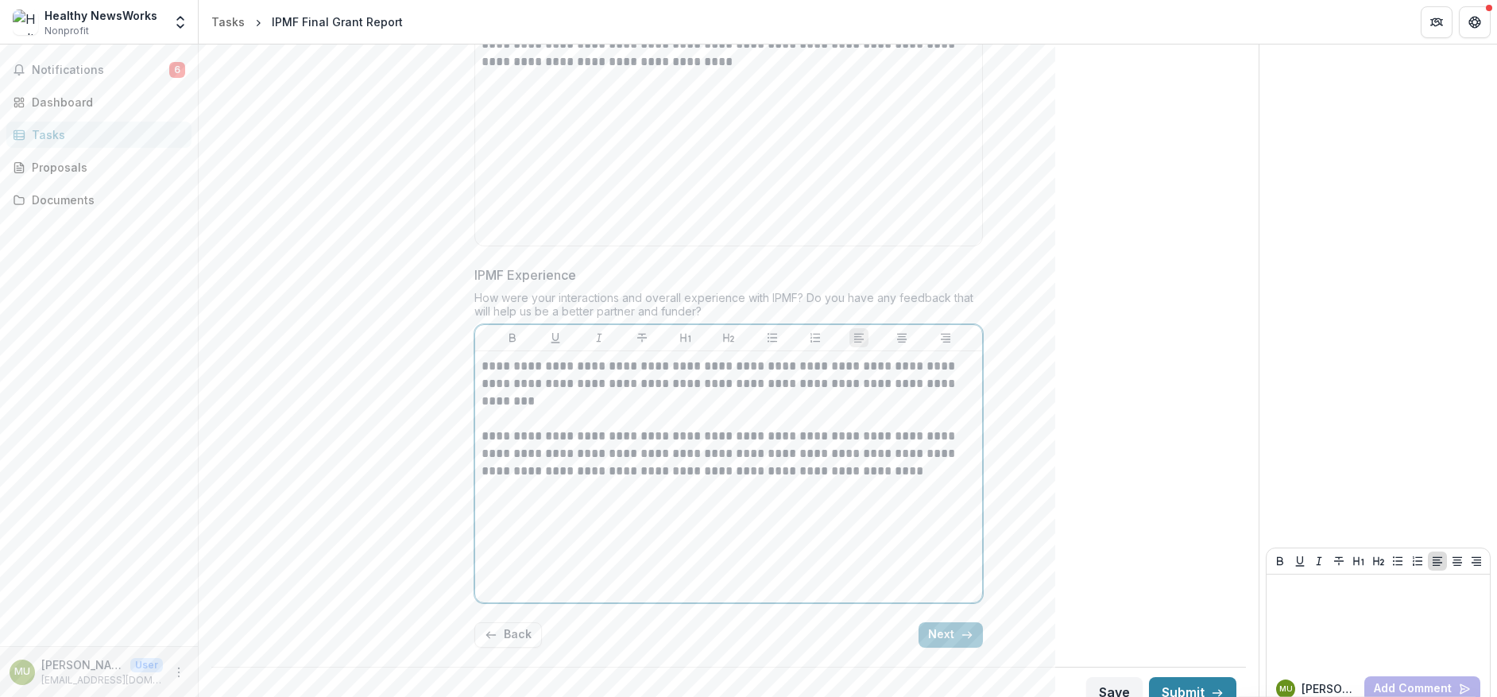
scroll to position [3115, 0]
click at [940, 621] on button "Next" at bounding box center [951, 633] width 64 height 25
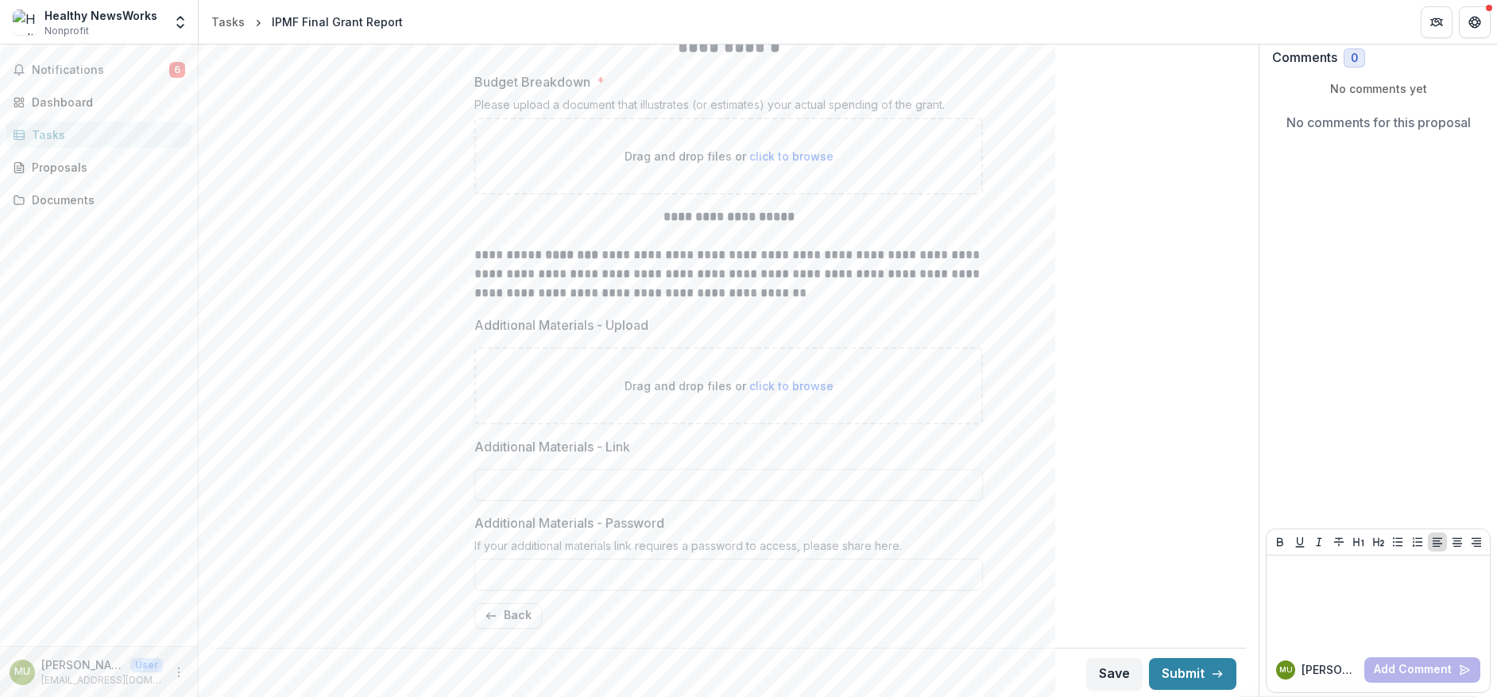
scroll to position [145, 0]
click at [1101, 668] on button "Save" at bounding box center [1114, 672] width 56 height 32
